Goal: Navigation & Orientation: Understand site structure

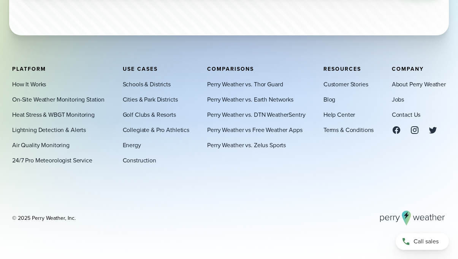
scroll to position [2581, 0]
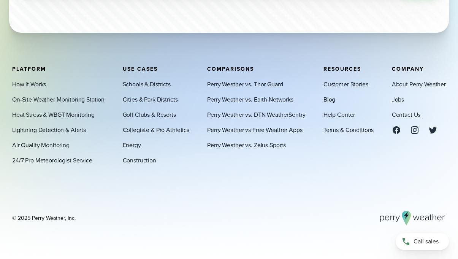
click at [30, 87] on link "How It Works" at bounding box center [29, 83] width 34 height 9
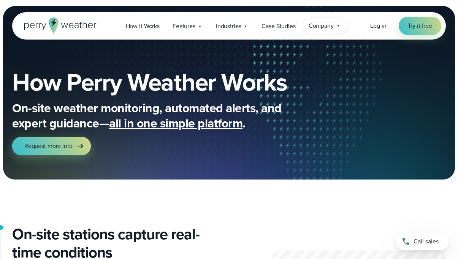
click at [337, 25] on icon at bounding box center [338, 26] width 6 height 6
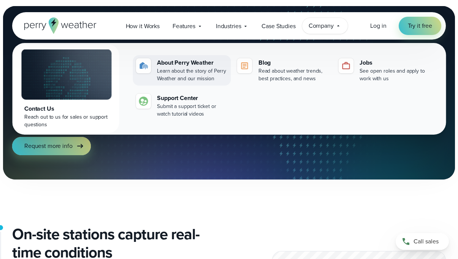
click at [177, 64] on div "About Perry Weather" at bounding box center [192, 62] width 71 height 9
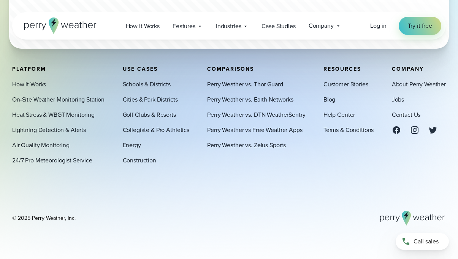
scroll to position [2191, 0]
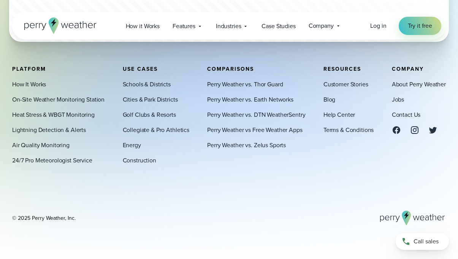
click at [95, 181] on div "Platform How It Works On-Site Weather Monitoring Station Heat Stress & WBGT Mon…" at bounding box center [228, 146] width 433 height 160
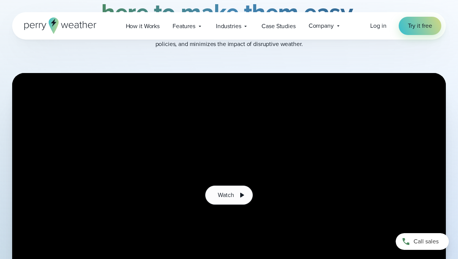
scroll to position [0, 0]
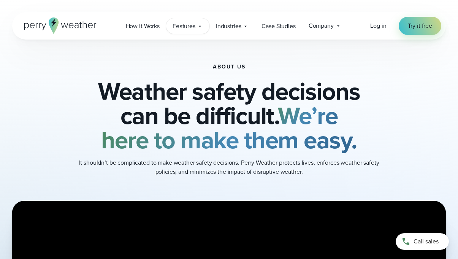
click at [190, 25] on span "Features" at bounding box center [183, 26] width 23 height 9
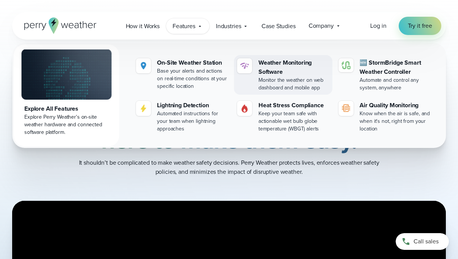
click at [270, 64] on div "Weather Monitoring Software" at bounding box center [293, 67] width 71 height 18
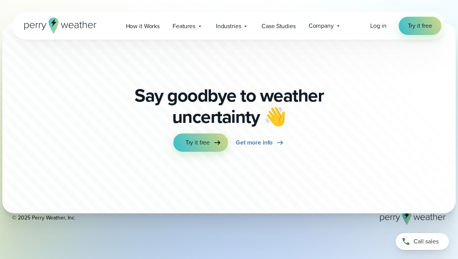
scroll to position [2225, 0]
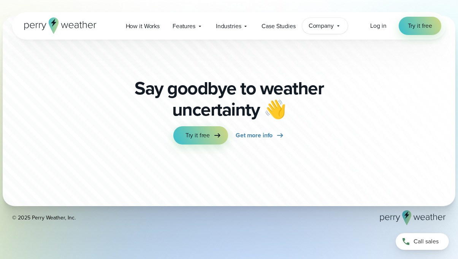
click at [333, 27] on span "Company" at bounding box center [320, 25] width 25 height 9
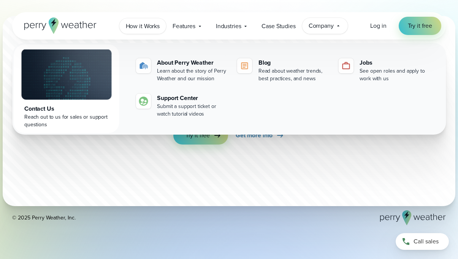
click at [143, 25] on span "How it Works" at bounding box center [143, 26] width 34 height 9
